Goal: Check status

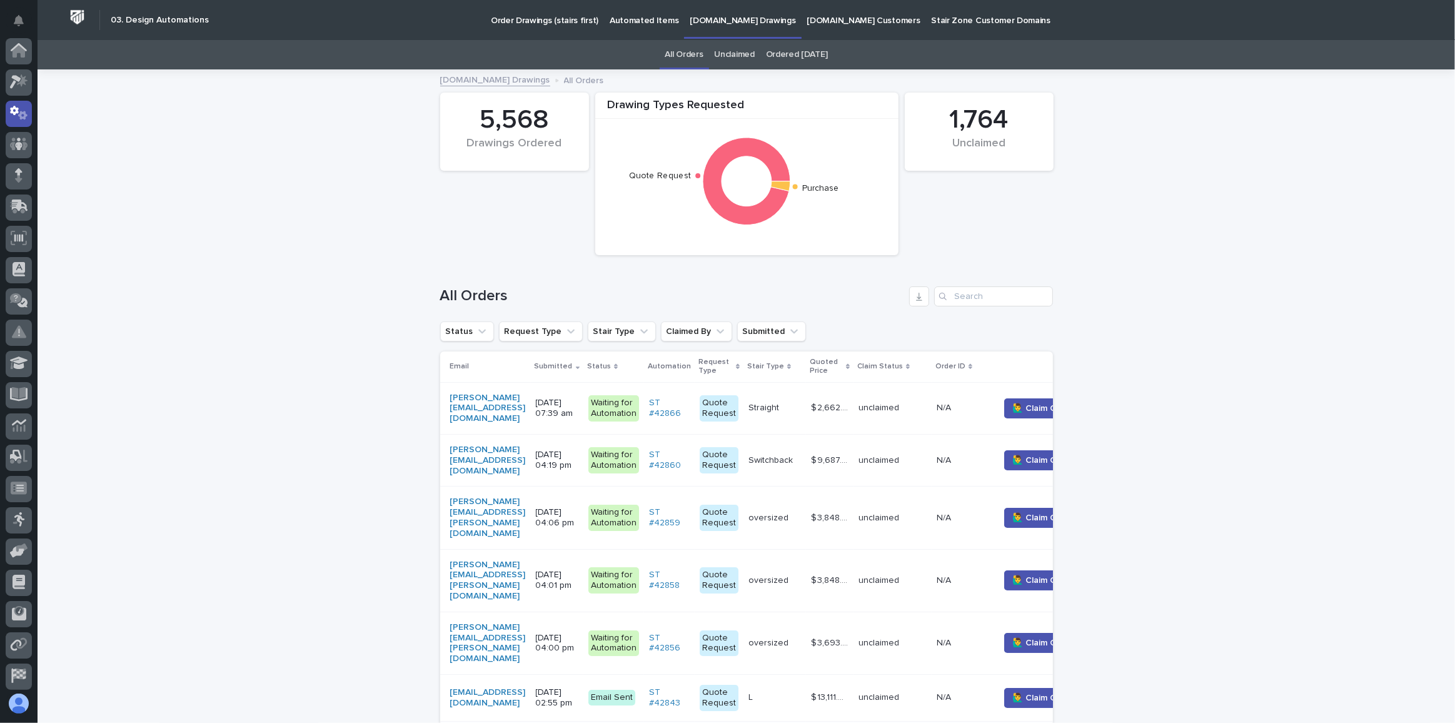
scroll to position [62, 0]
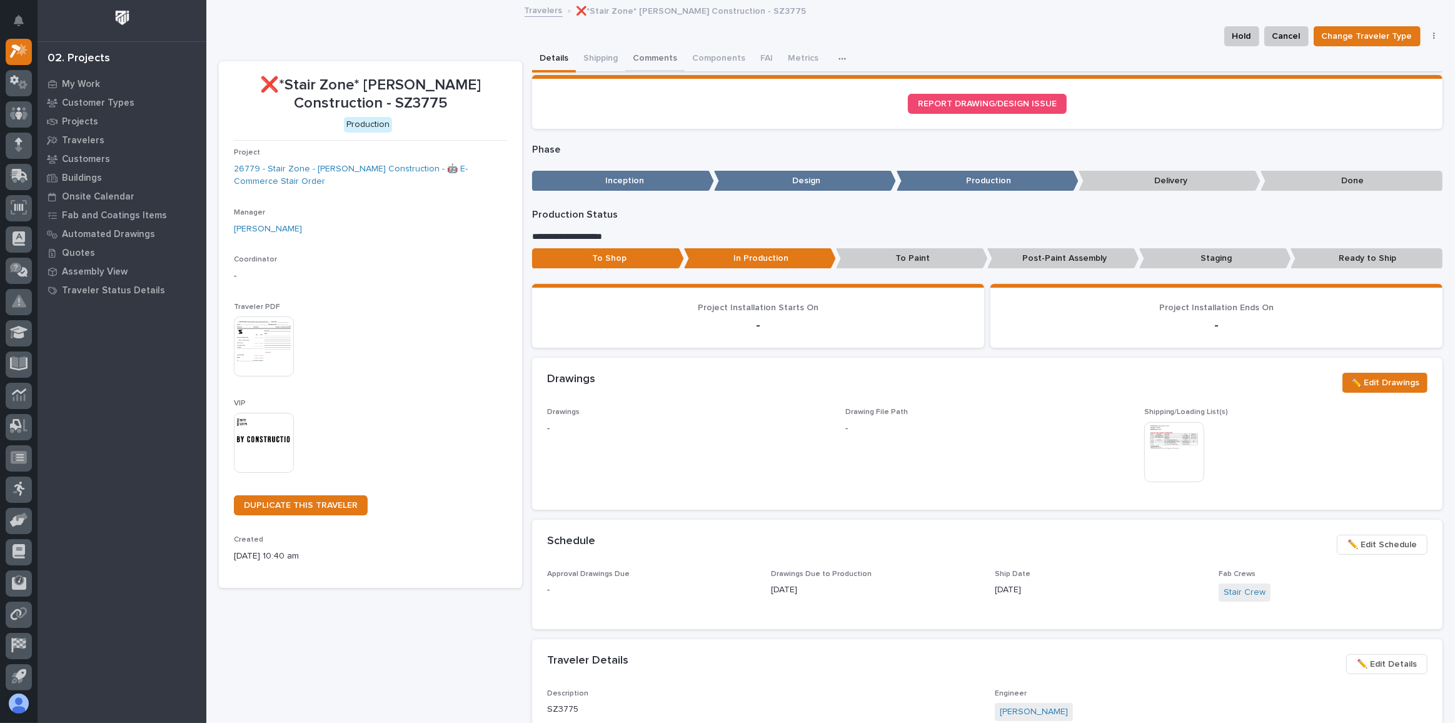
click at [661, 63] on button "Comments" at bounding box center [654, 59] width 59 height 26
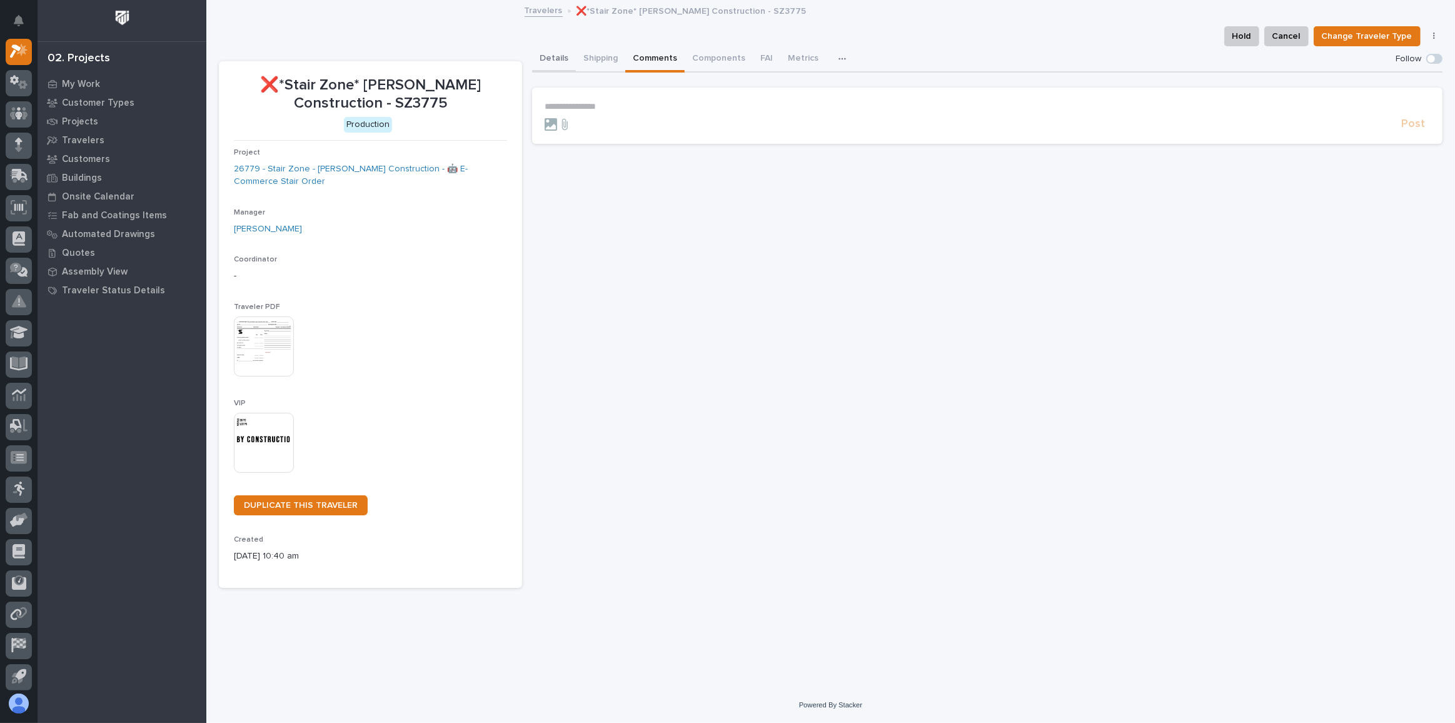
click at [547, 60] on button "Details" at bounding box center [554, 59] width 44 height 26
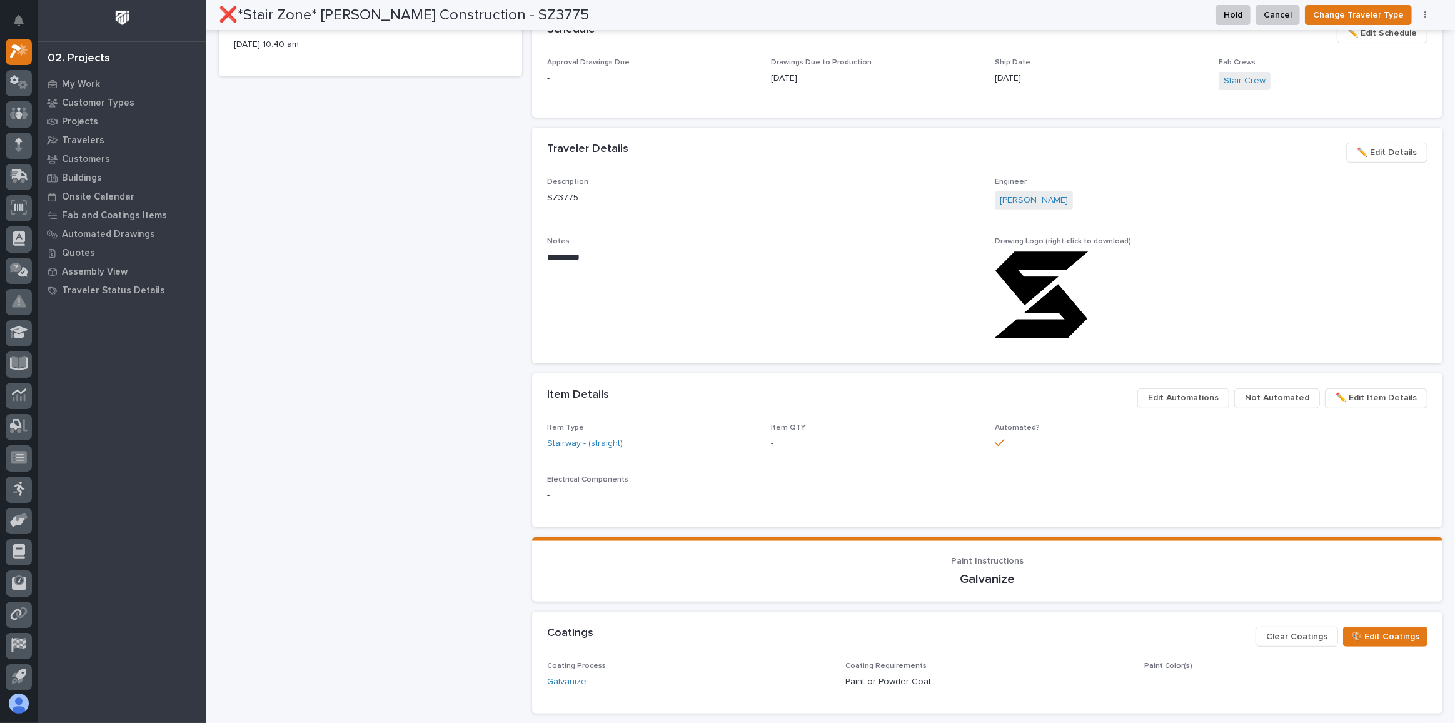
scroll to position [852, 0]
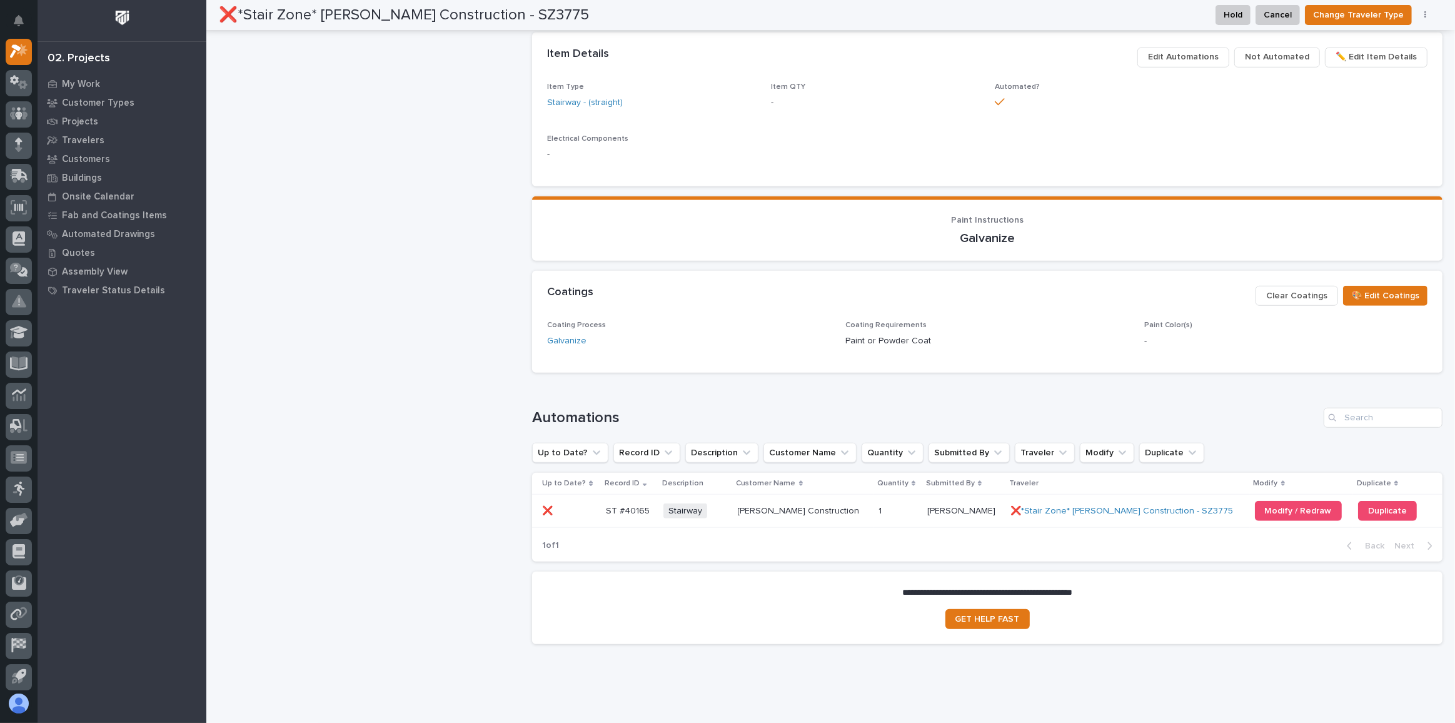
click at [727, 511] on div "Stairway + 0" at bounding box center [696, 511] width 64 height 16
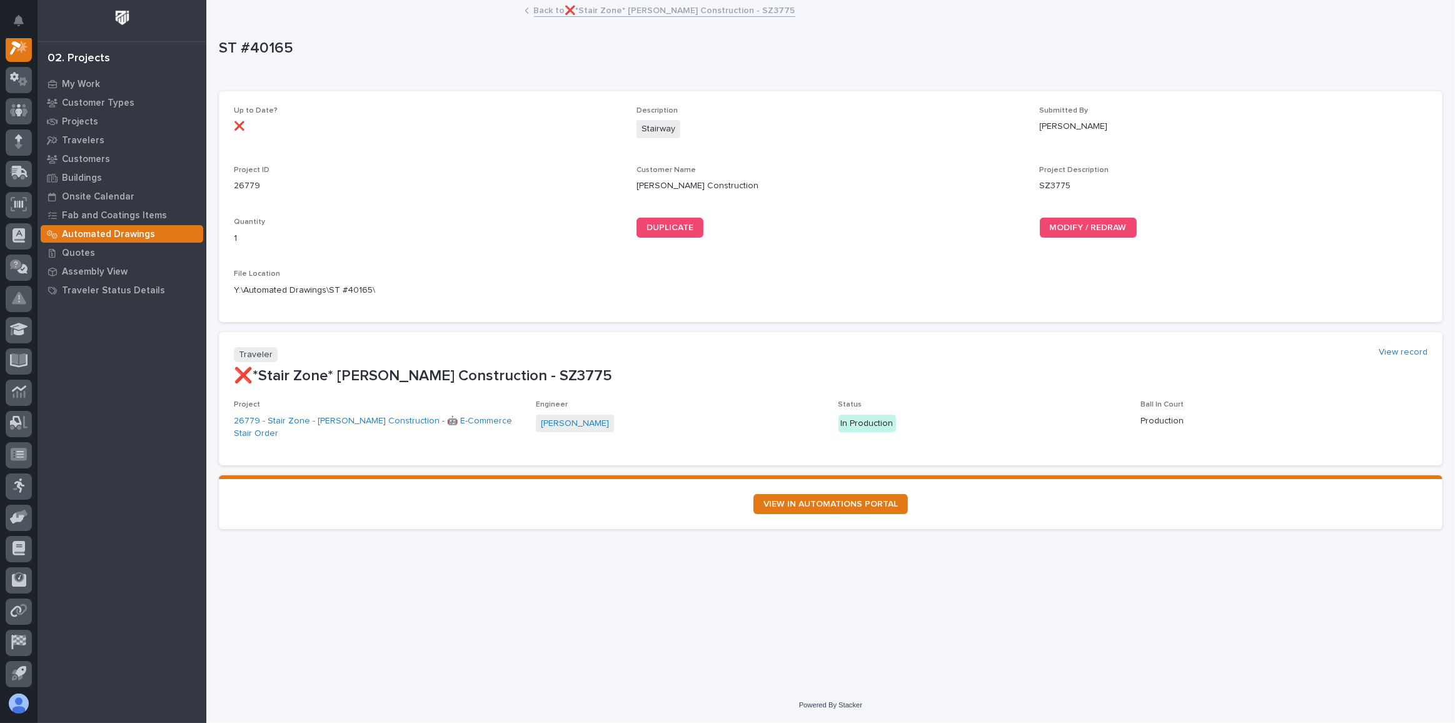
scroll to position [31, 0]
click at [637, 419] on div "Michelle Moore" at bounding box center [679, 425] width 287 height 21
click at [361, 421] on link "26779 - Stair Zone - Eby Construction - 🤖 E-Commerce Stair Order" at bounding box center [377, 428] width 287 height 26
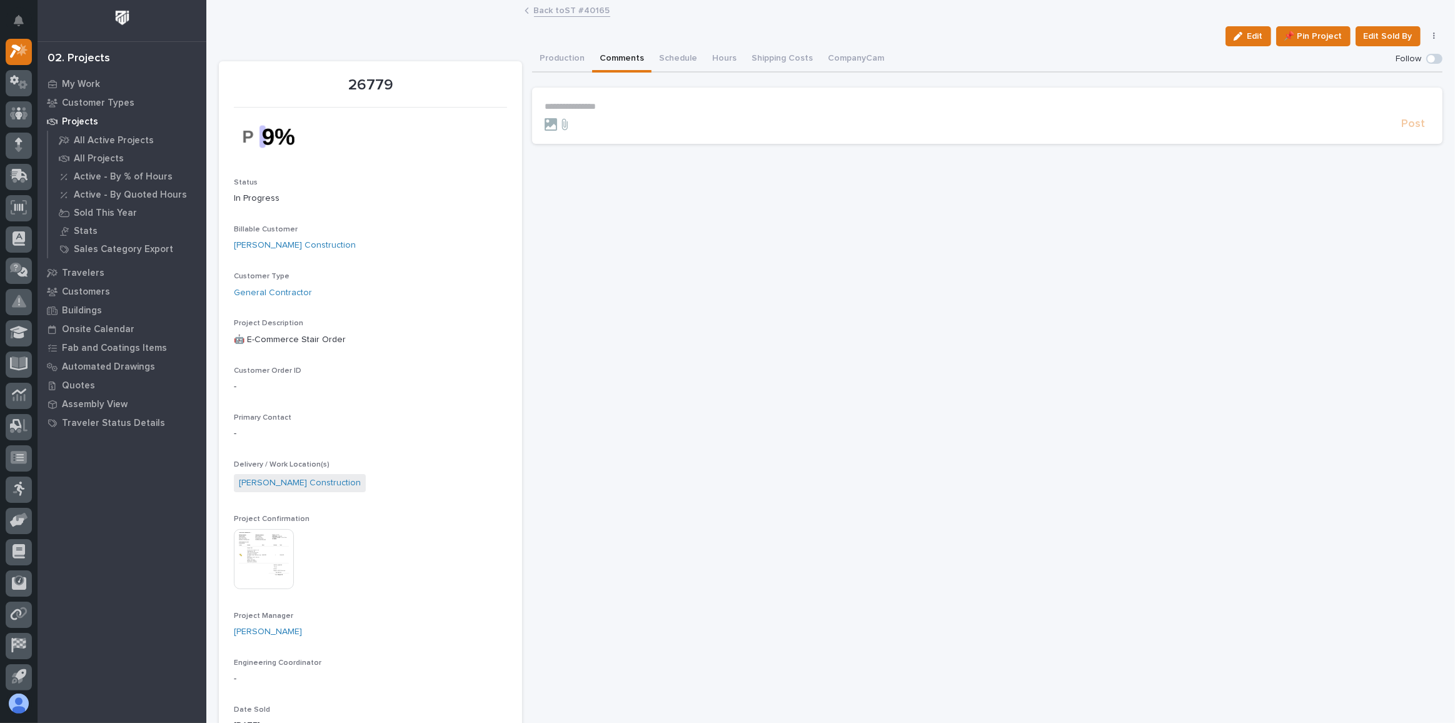
click at [620, 61] on button "Comments" at bounding box center [621, 59] width 59 height 26
click at [564, 63] on button "Production" at bounding box center [562, 59] width 60 height 26
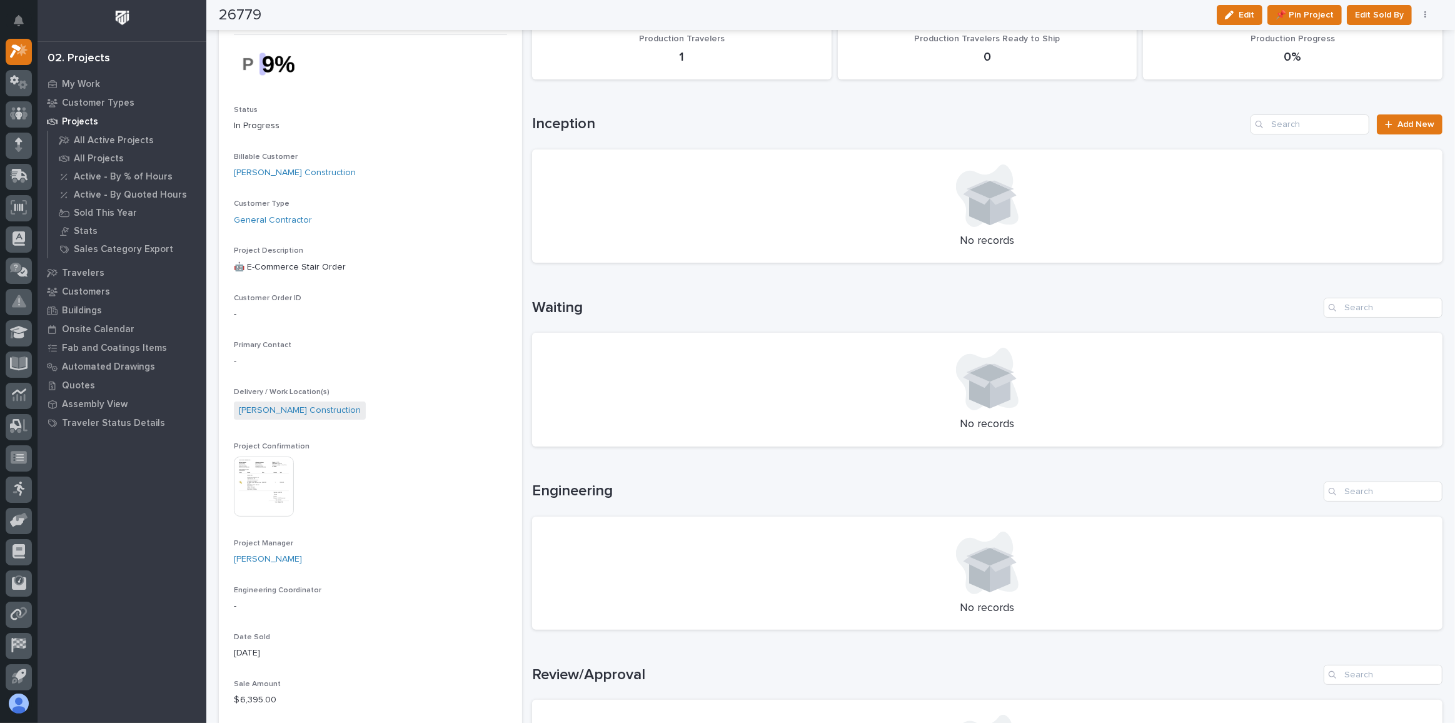
scroll to position [113, 0]
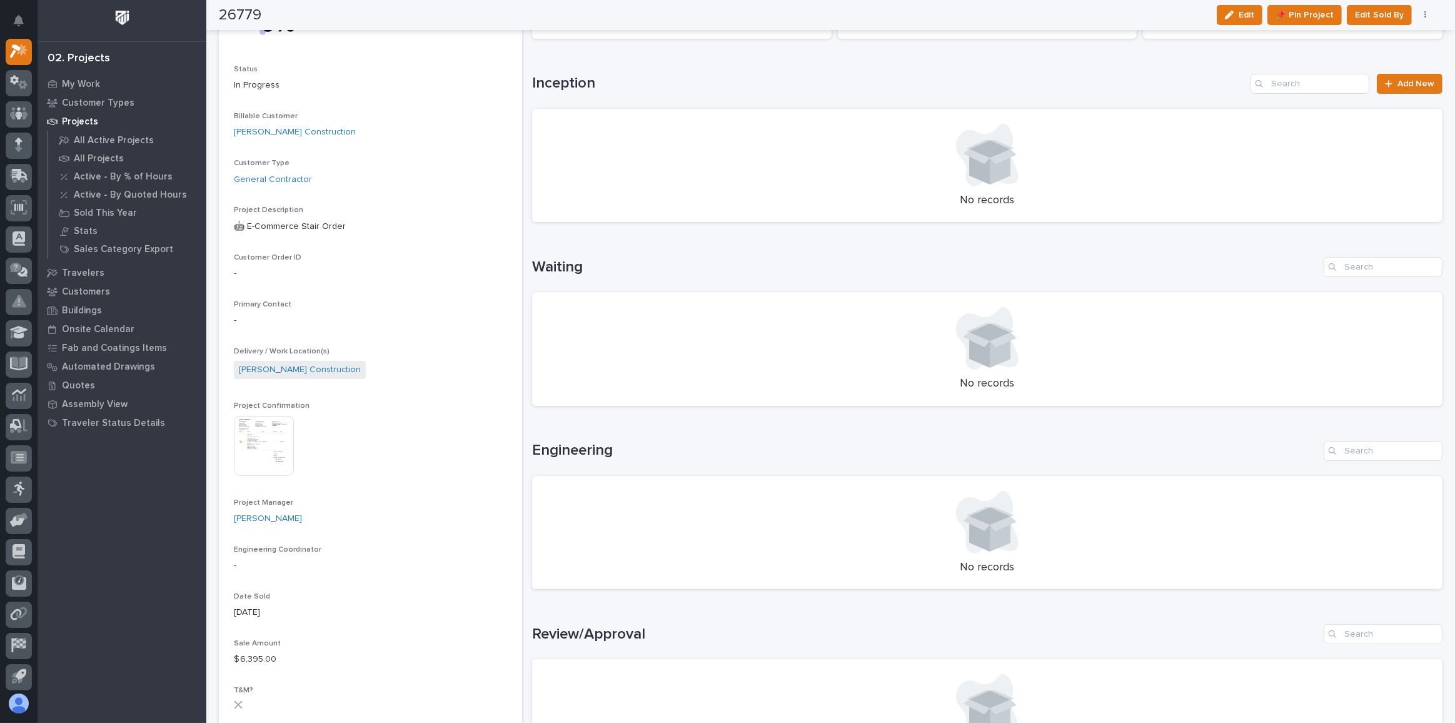
click at [273, 445] on img at bounding box center [264, 446] width 60 height 60
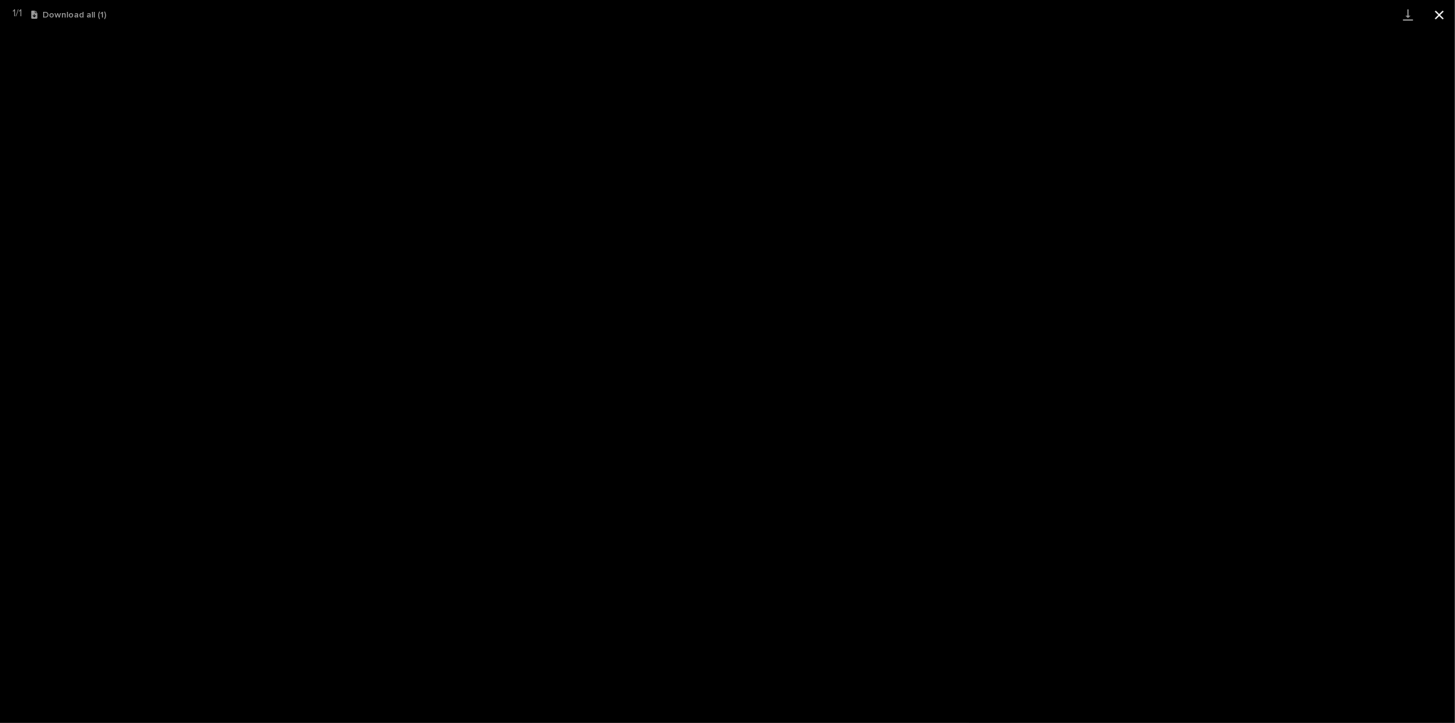
click at [1447, 16] on button "Close gallery" at bounding box center [1439, 14] width 31 height 29
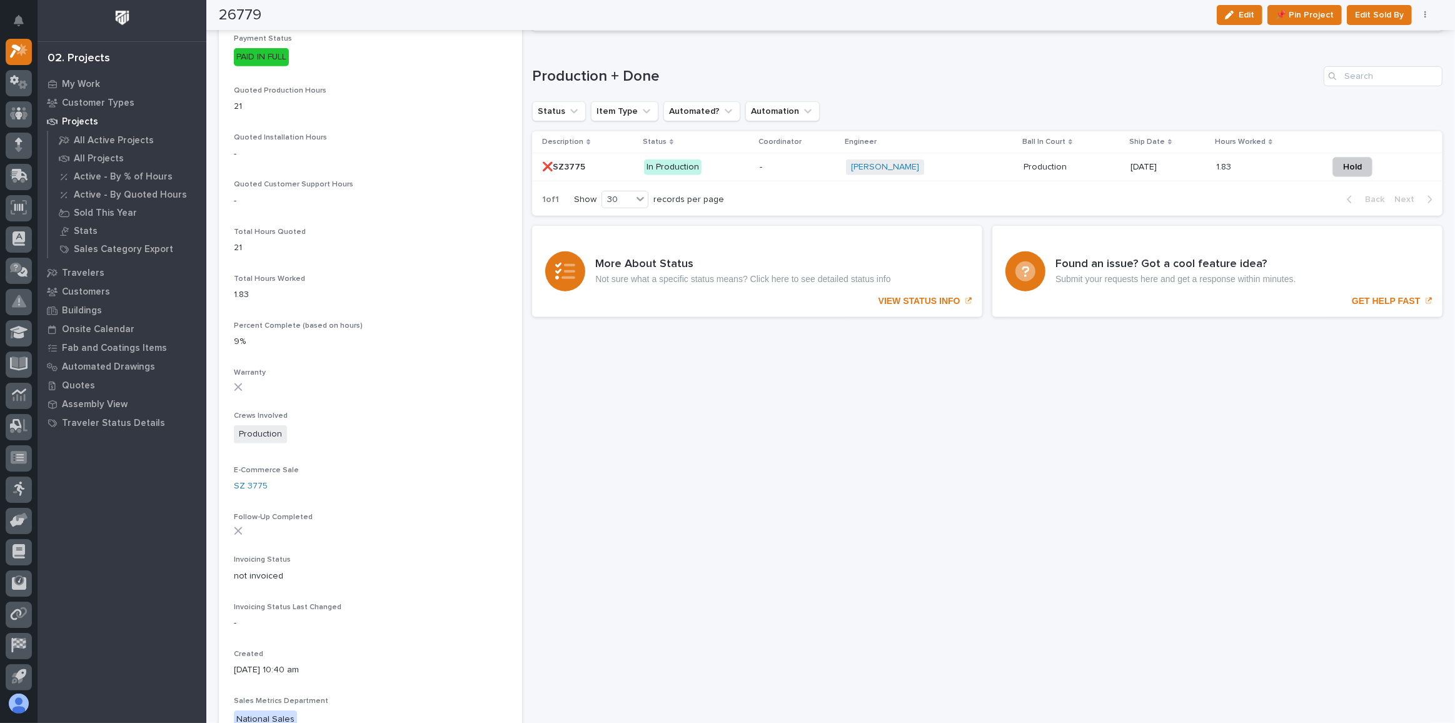
scroll to position [852, 0]
click at [717, 166] on p "In Production" at bounding box center [697, 170] width 106 height 16
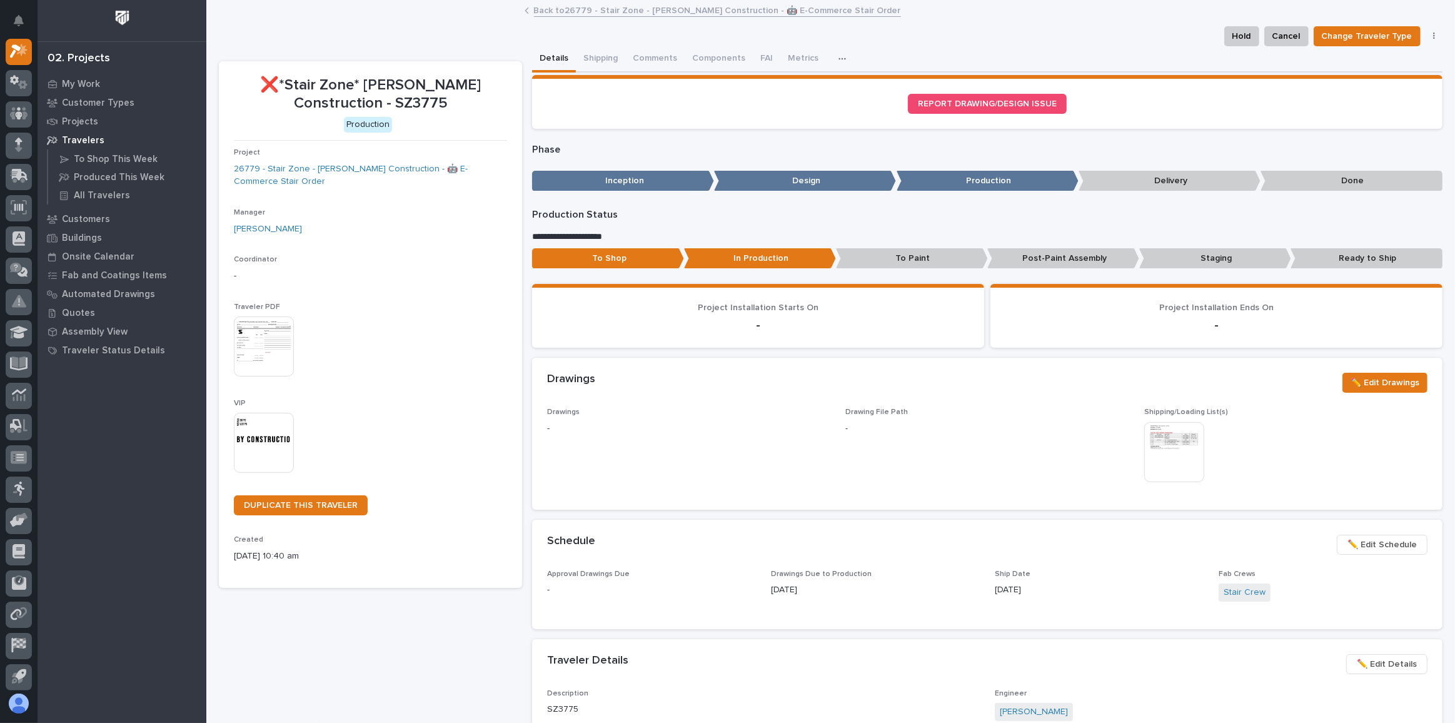
click at [646, 58] on button "Comments" at bounding box center [654, 59] width 59 height 26
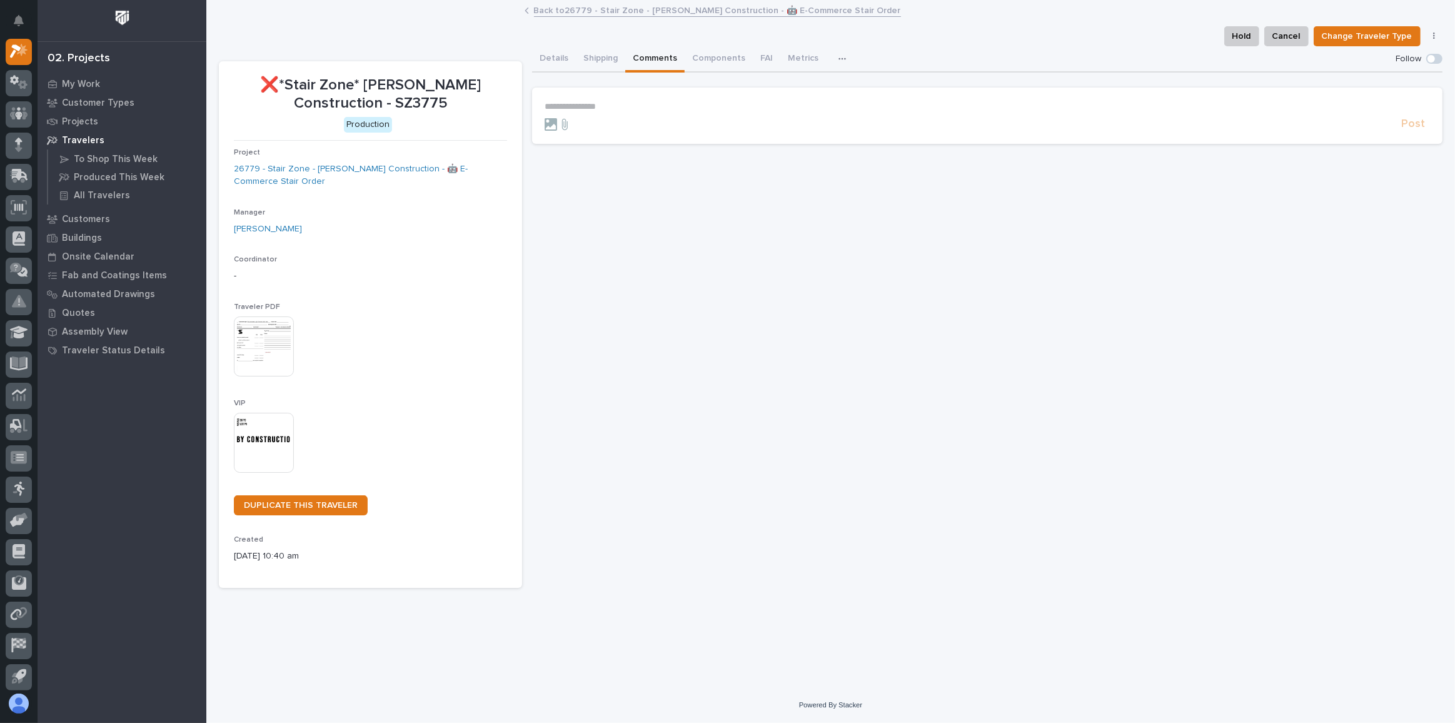
click at [640, 103] on p "**********" at bounding box center [988, 106] width 886 height 11
click at [587, 121] on span "Adam Yutzy" at bounding box center [583, 124] width 70 height 9
click at [619, 106] on p "**********" at bounding box center [988, 107] width 886 height 13
